Goal: Feedback & Contribution: Leave review/rating

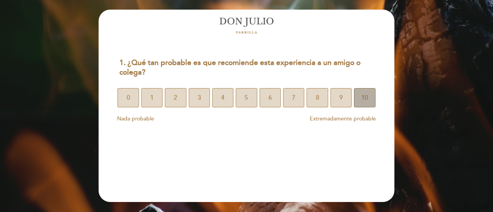
click at [362, 100] on span "10" at bounding box center [364, 98] width 7 height 22
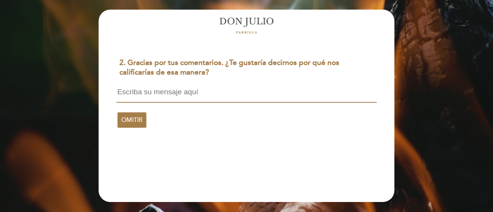
click at [306, 98] on textarea at bounding box center [246, 95] width 260 height 15
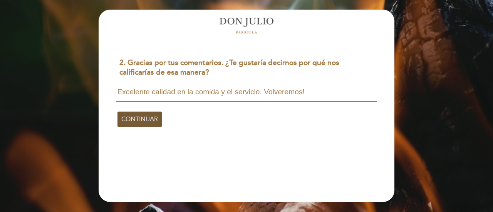
type textarea "Excelente calidad en la comida y el servicio. Volveremos!"
click at [144, 123] on span "CONTINUAR" at bounding box center [139, 120] width 37 height 22
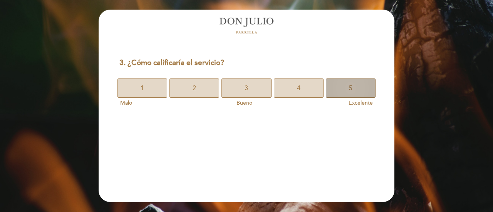
click at [364, 90] on button "5" at bounding box center [351, 87] width 50 height 19
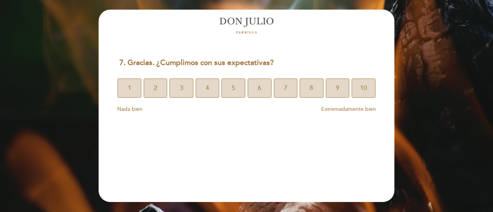
click at [364, 90] on span "10" at bounding box center [363, 88] width 7 height 22
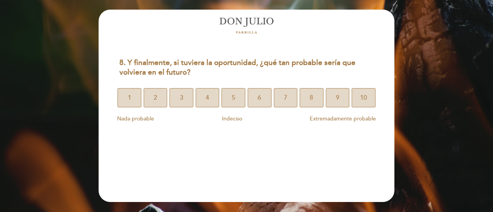
click at [364, 90] on span "10" at bounding box center [363, 98] width 7 height 22
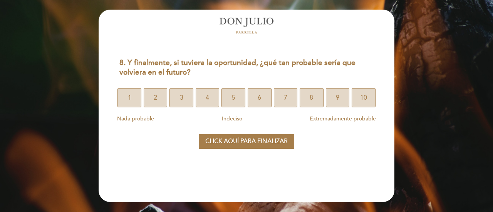
select select "es"
